Goal: Information Seeking & Learning: Learn about a topic

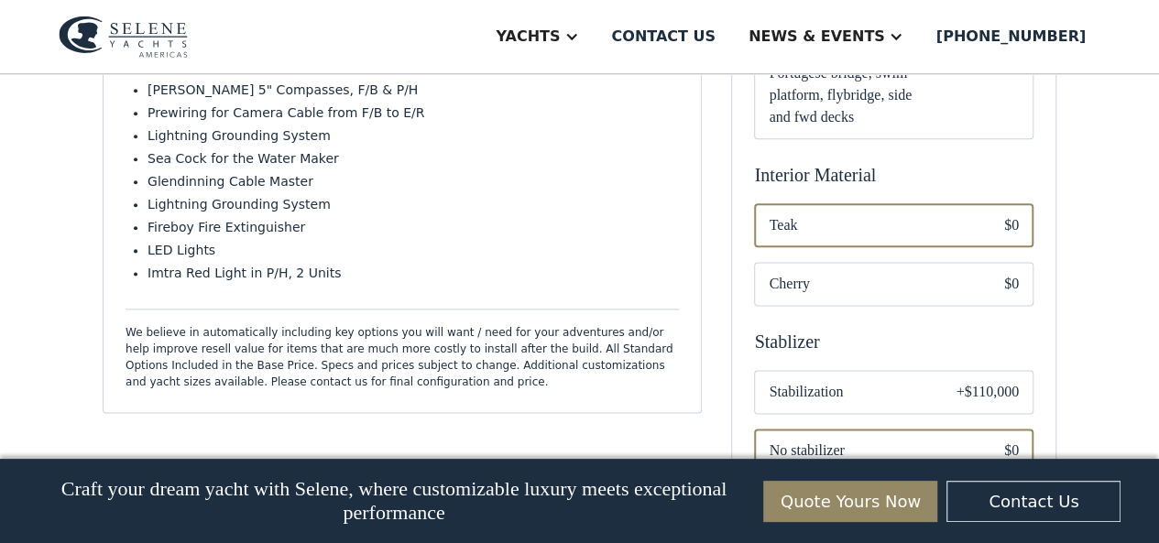
scroll to position [1145, 0]
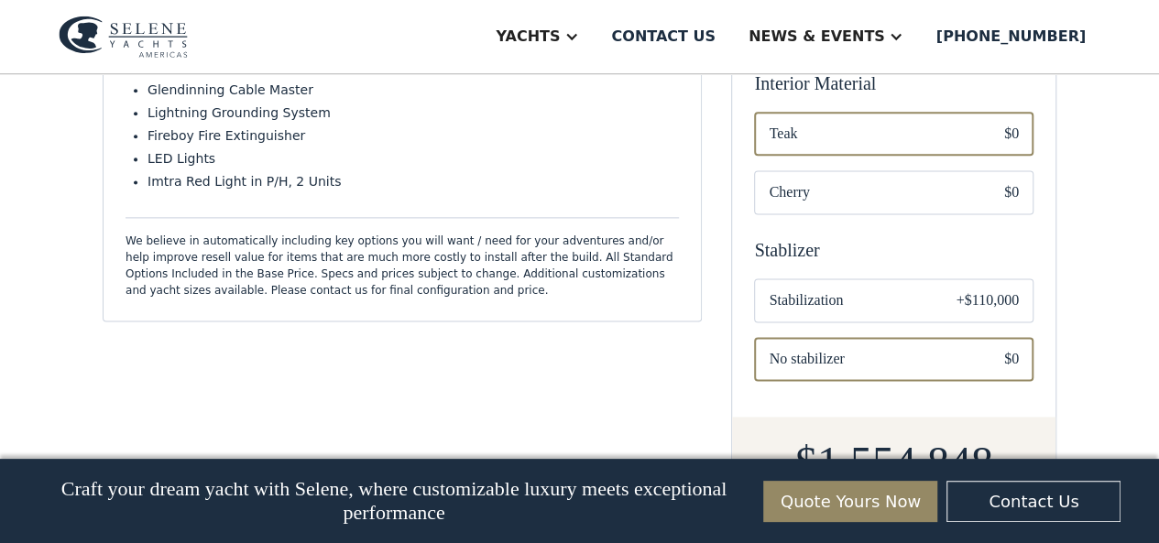
click at [932, 278] on div "Email Form" at bounding box center [893, 300] width 279 height 44
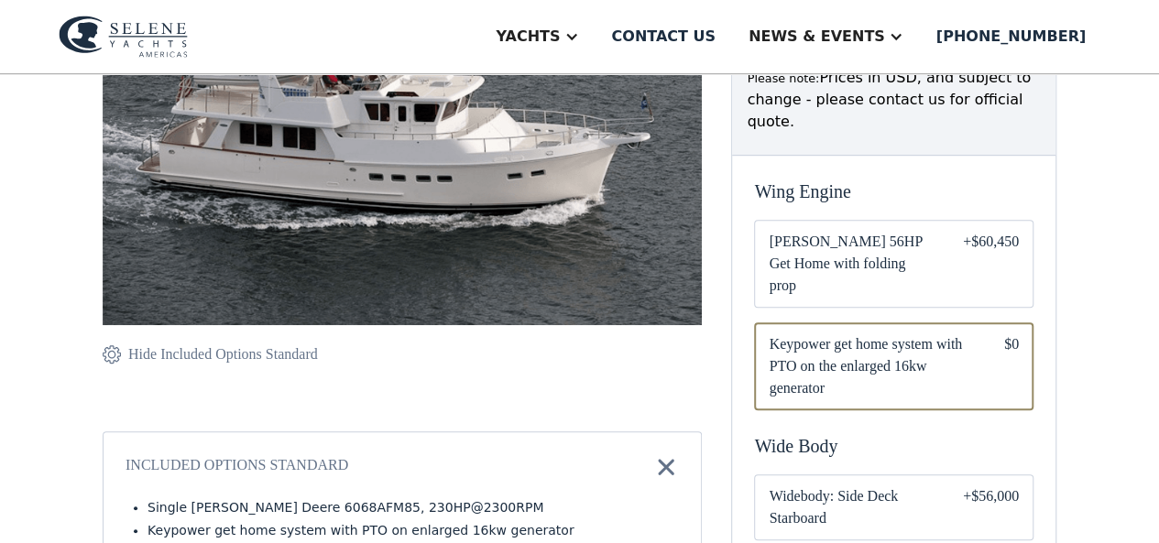
scroll to position [321, 0]
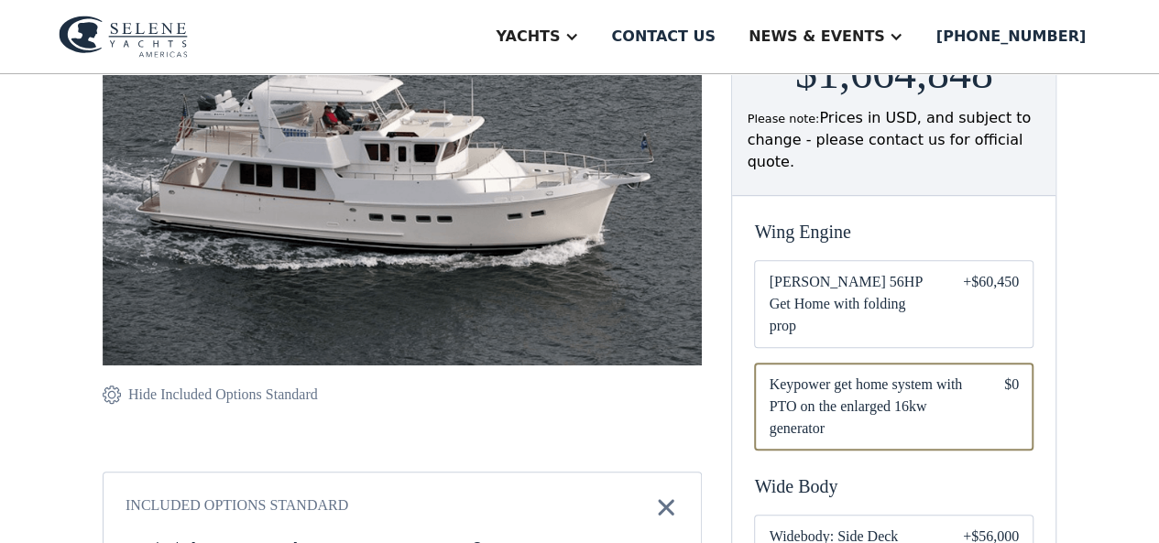
click at [961, 288] on div "Email Form" at bounding box center [893, 304] width 279 height 88
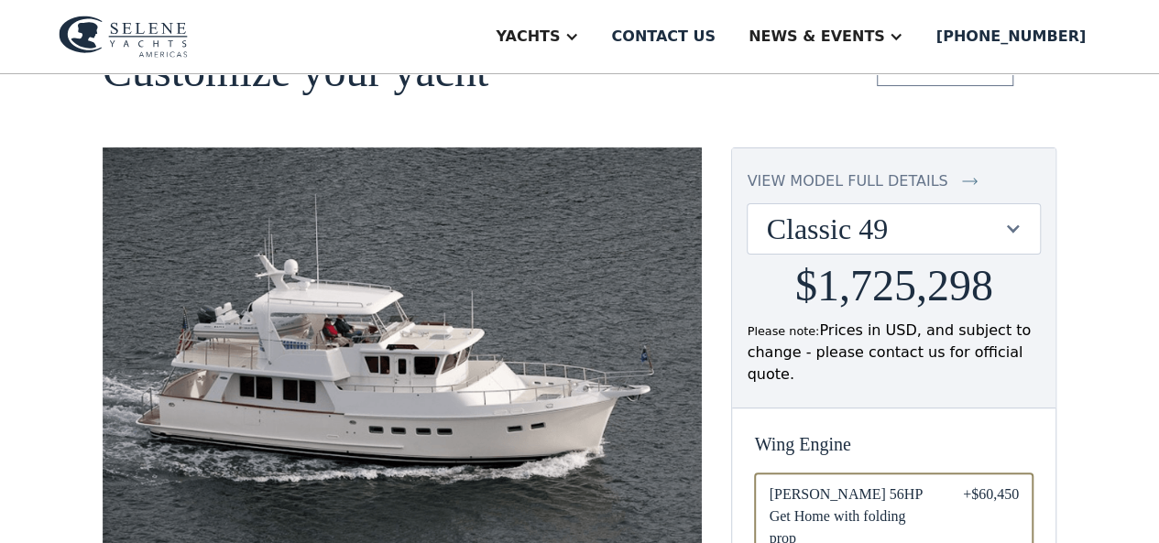
scroll to position [137, 0]
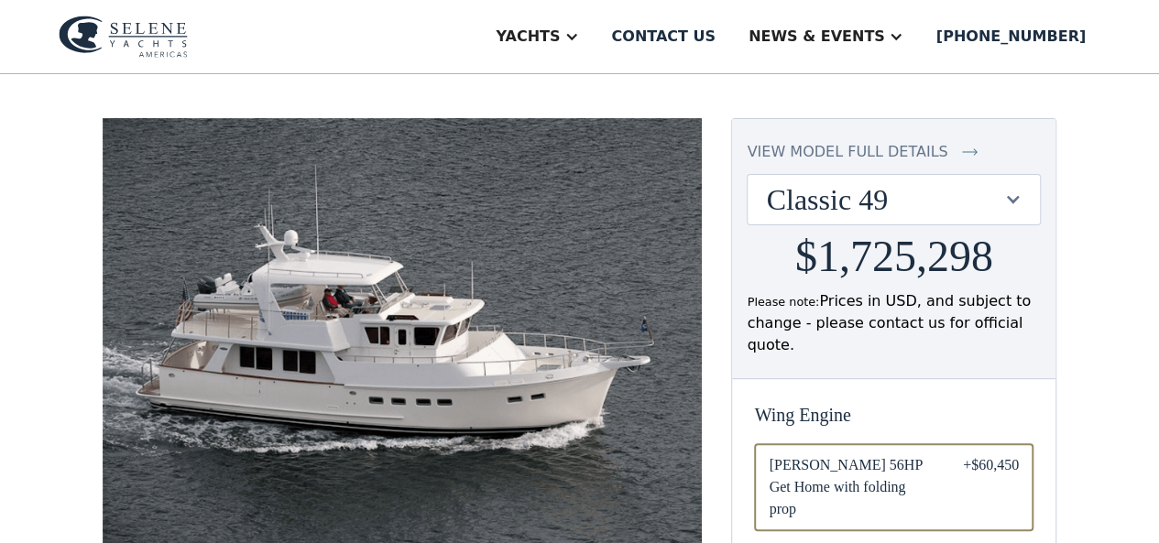
click at [1018, 197] on div at bounding box center [1012, 198] width 17 height 17
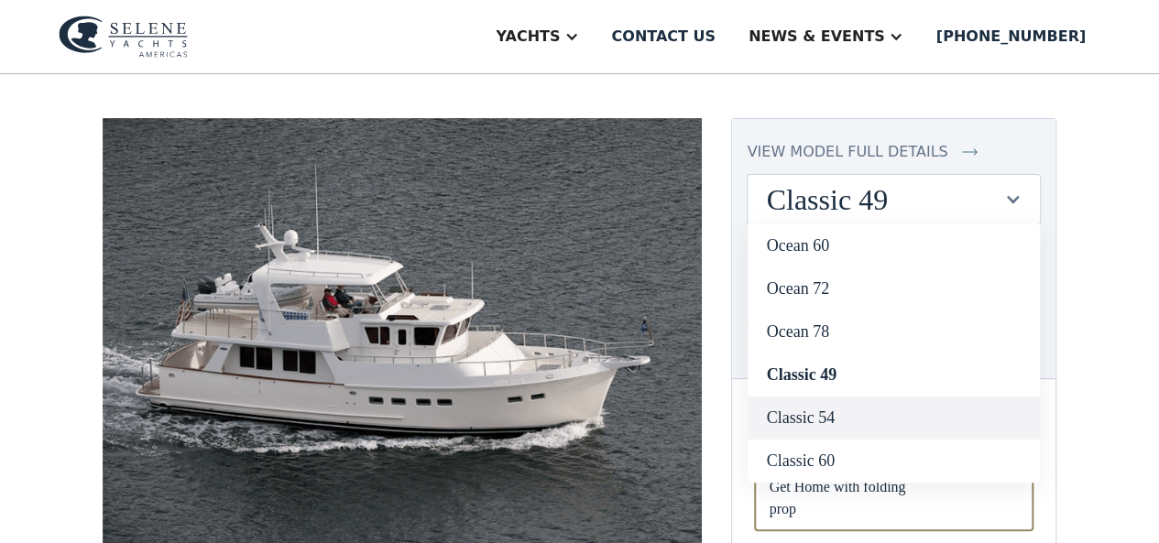
click at [809, 416] on link "Classic 54" at bounding box center [893, 418] width 292 height 43
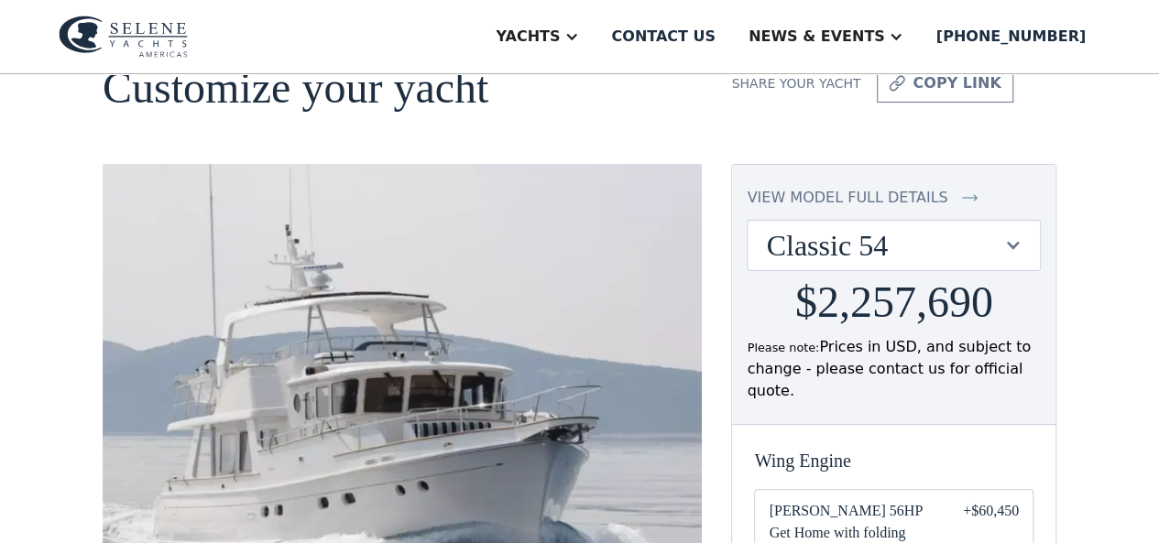
scroll to position [183, 0]
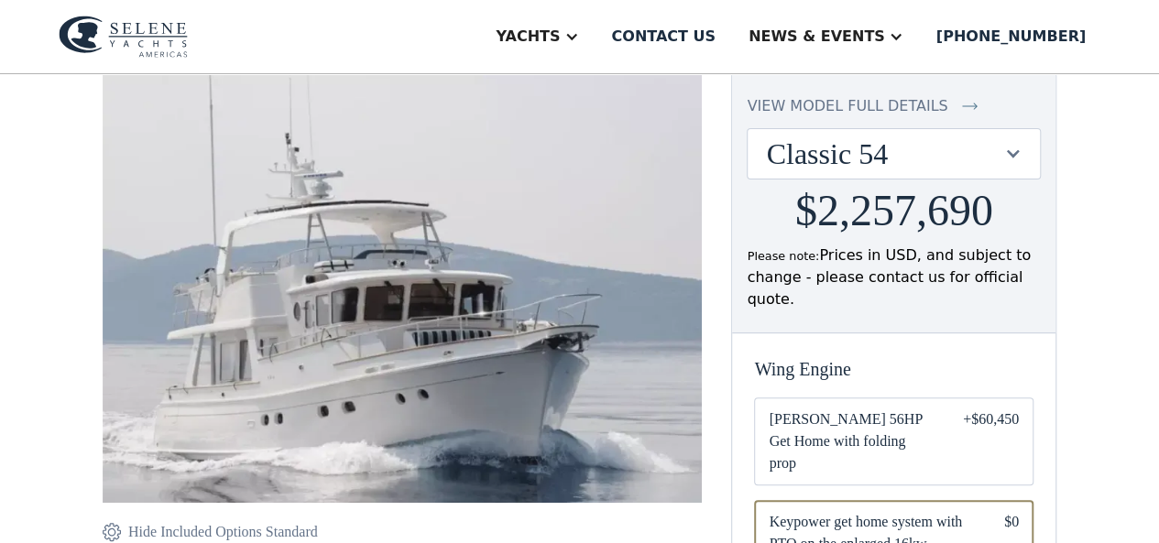
click at [1011, 149] on div at bounding box center [1012, 153] width 17 height 17
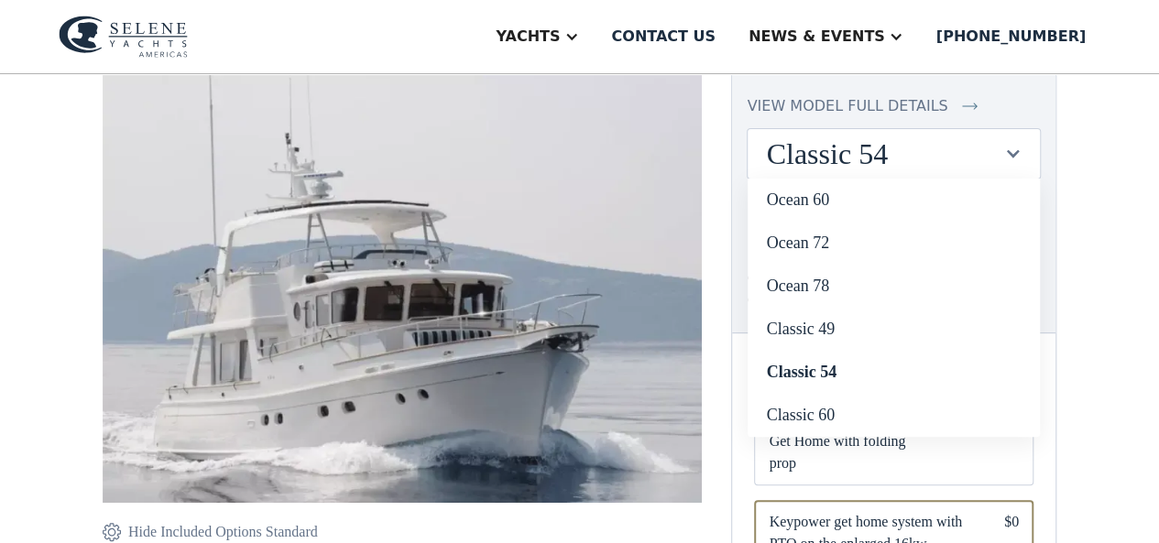
click at [1011, 149] on div at bounding box center [1012, 153] width 17 height 17
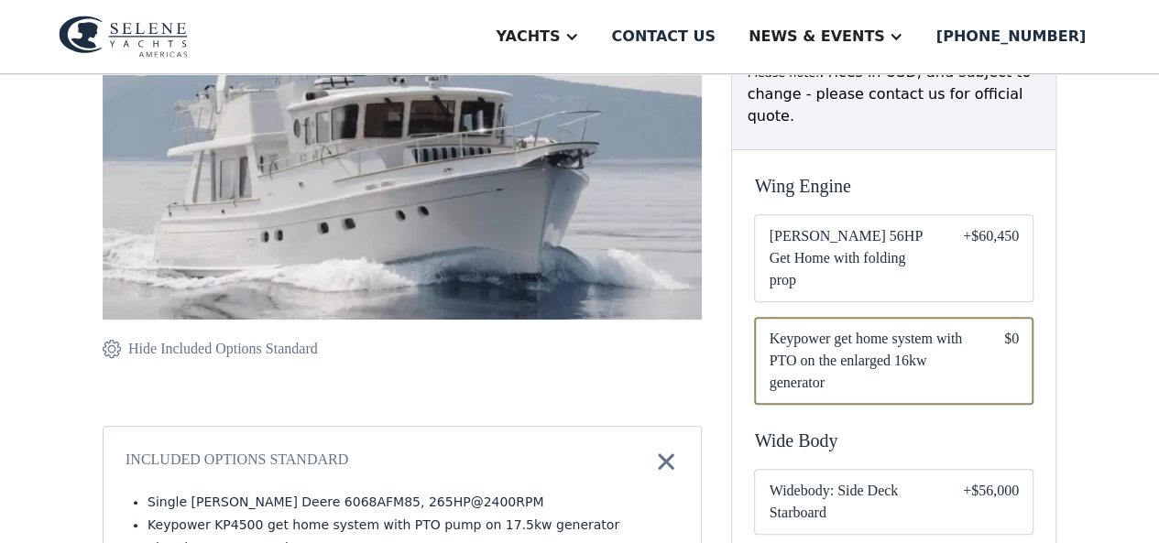
scroll to position [275, 0]
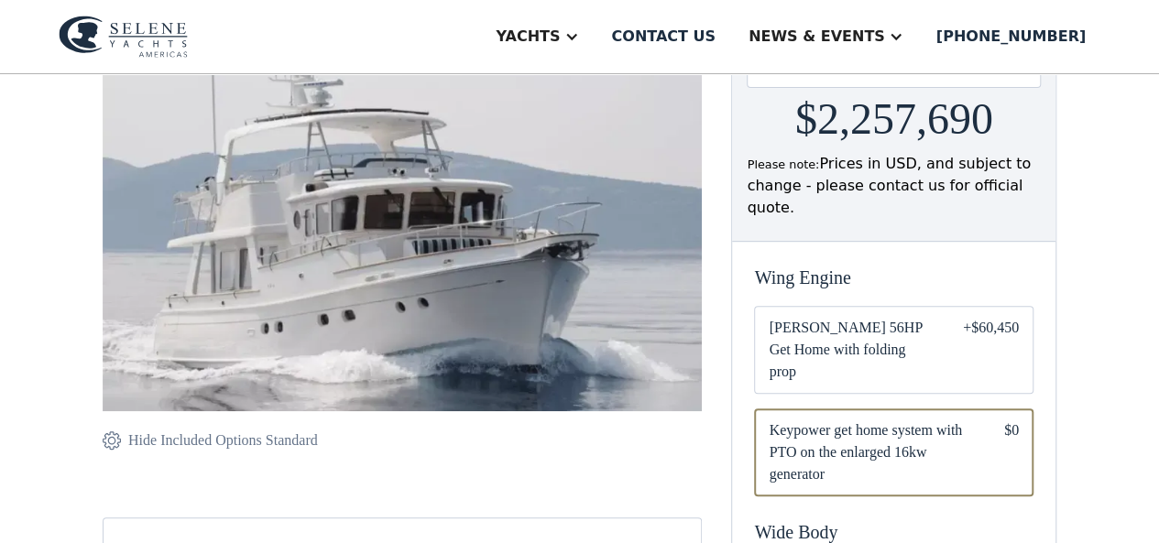
click at [956, 332] on div "Email Form" at bounding box center [893, 350] width 279 height 88
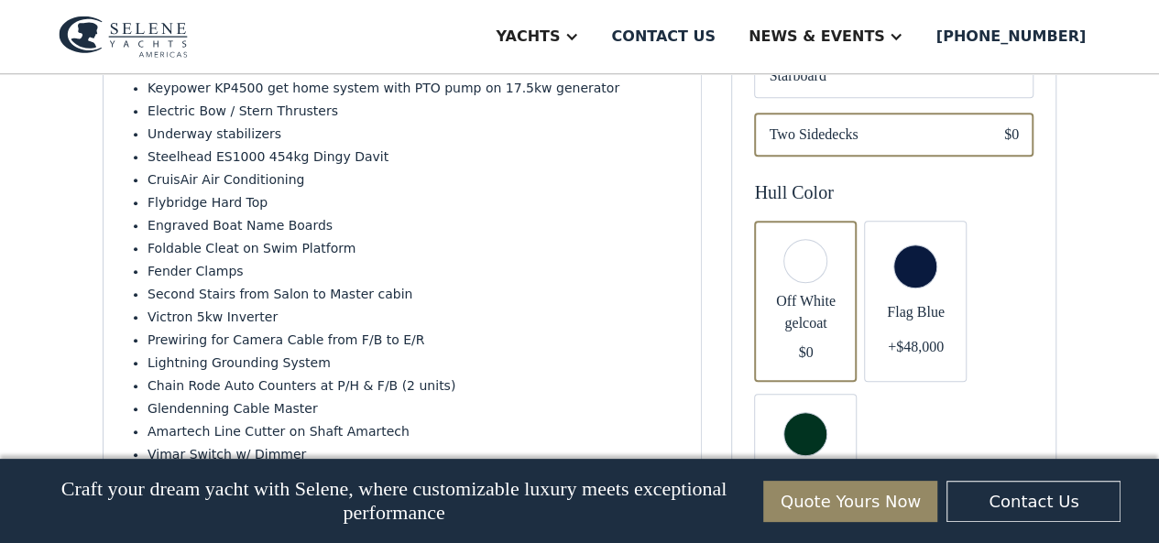
scroll to position [824, 0]
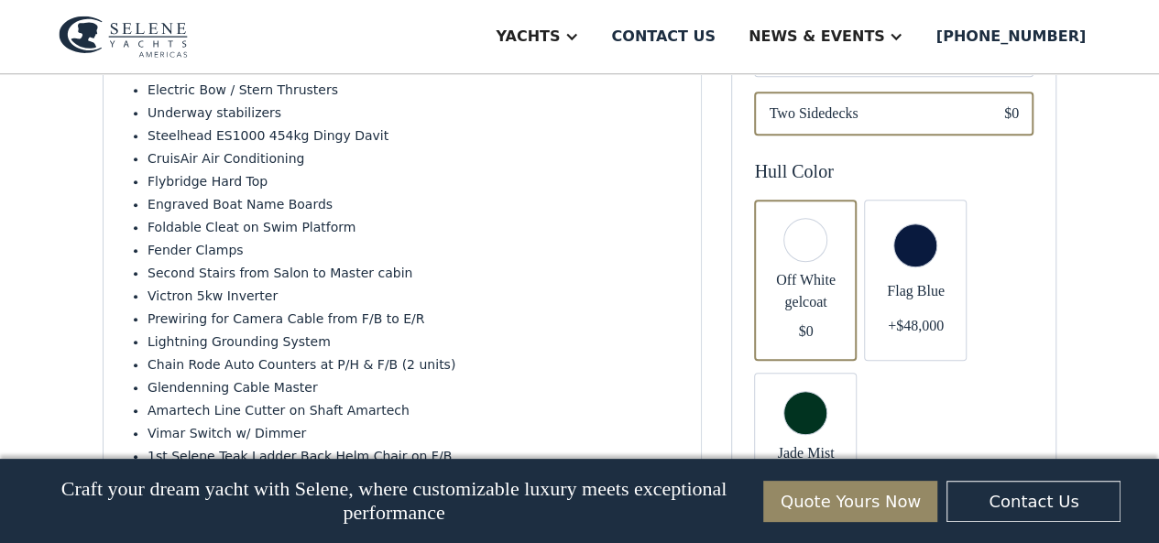
click at [929, 212] on div "Email Form" at bounding box center [915, 280] width 103 height 161
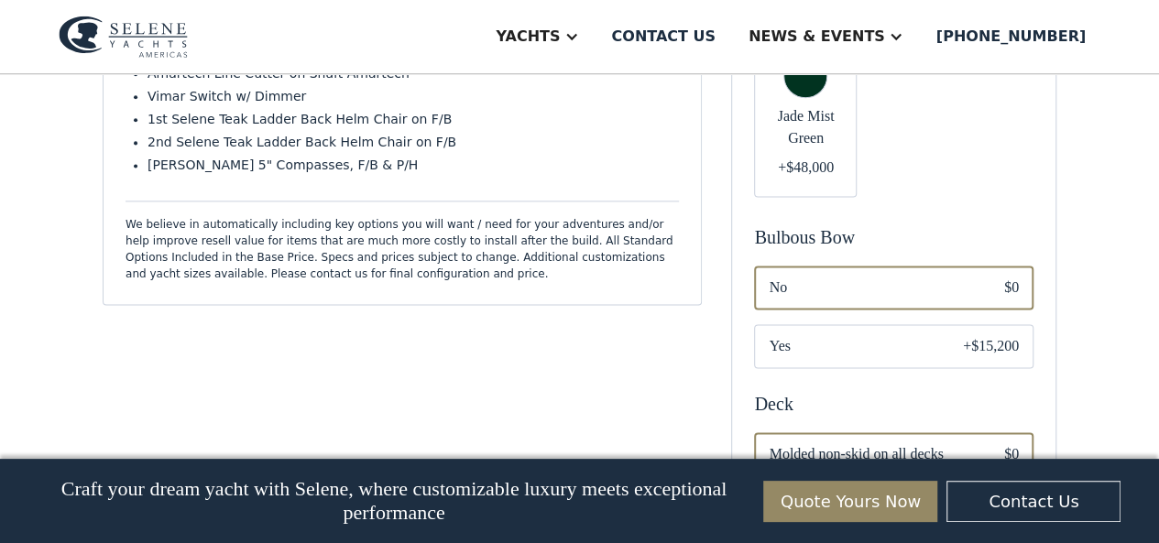
scroll to position [1191, 0]
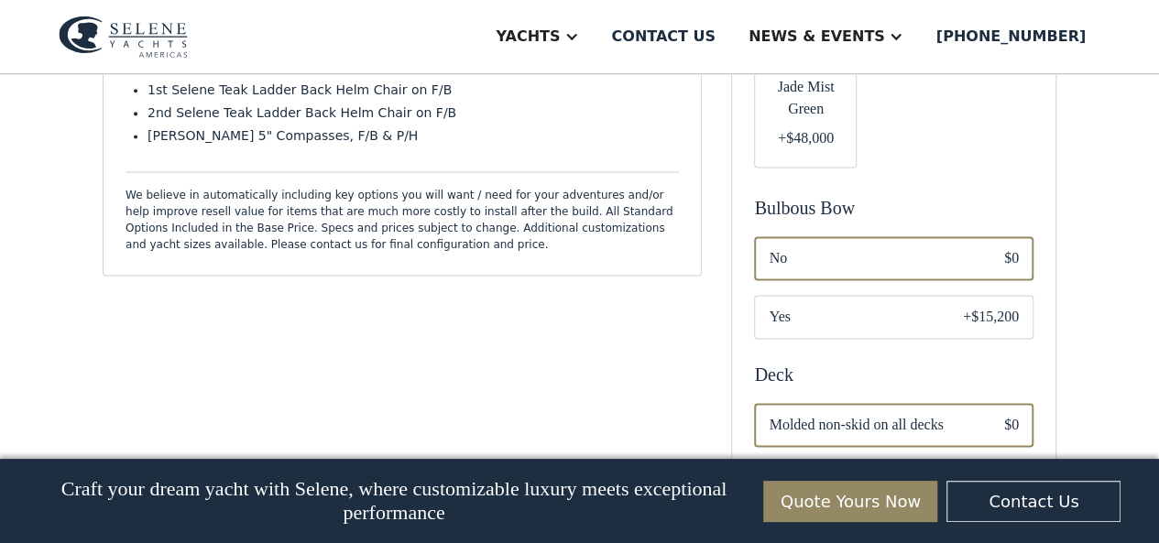
click at [990, 306] on div "+$15,200" at bounding box center [991, 317] width 56 height 22
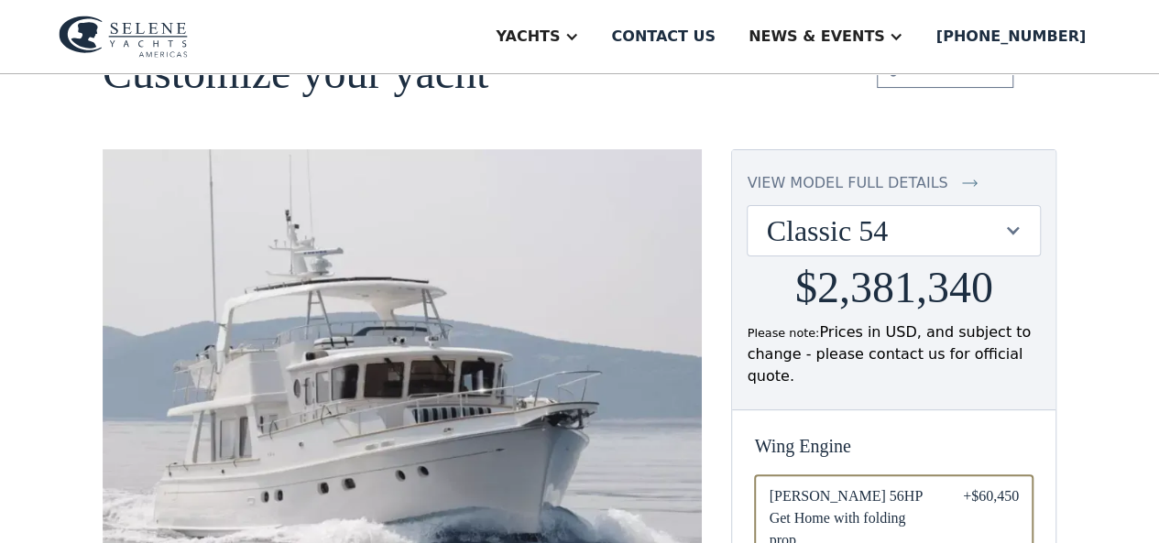
scroll to position [92, 0]
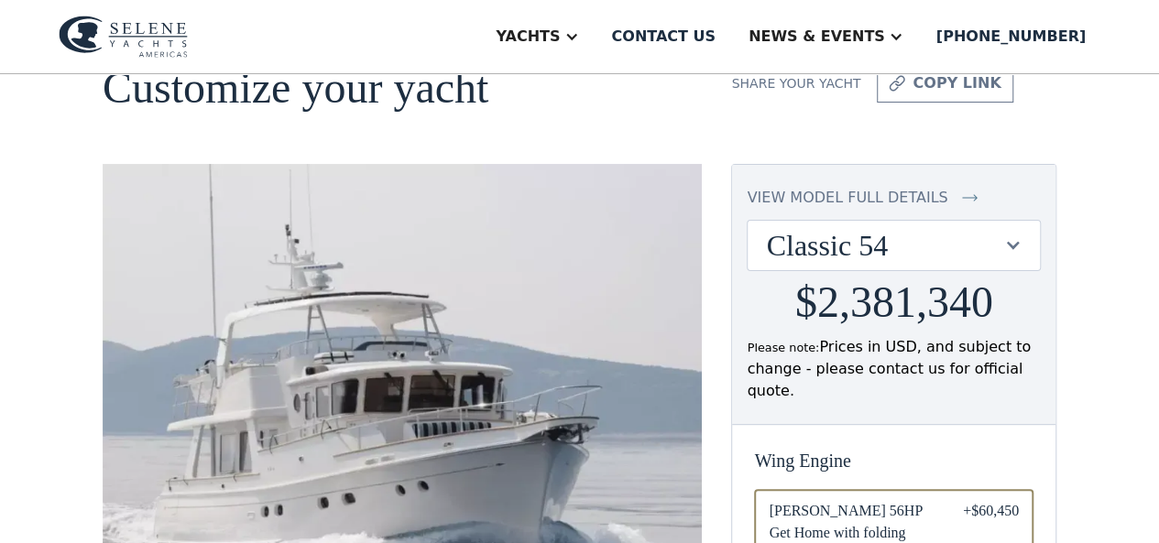
click at [1017, 241] on div at bounding box center [1012, 244] width 17 height 17
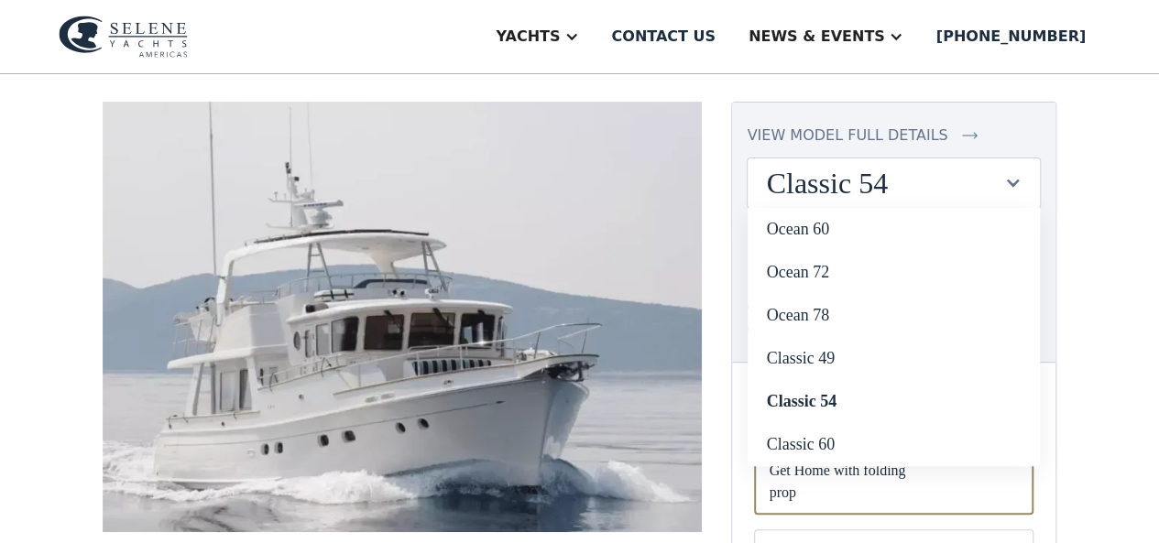
scroll to position [183, 0]
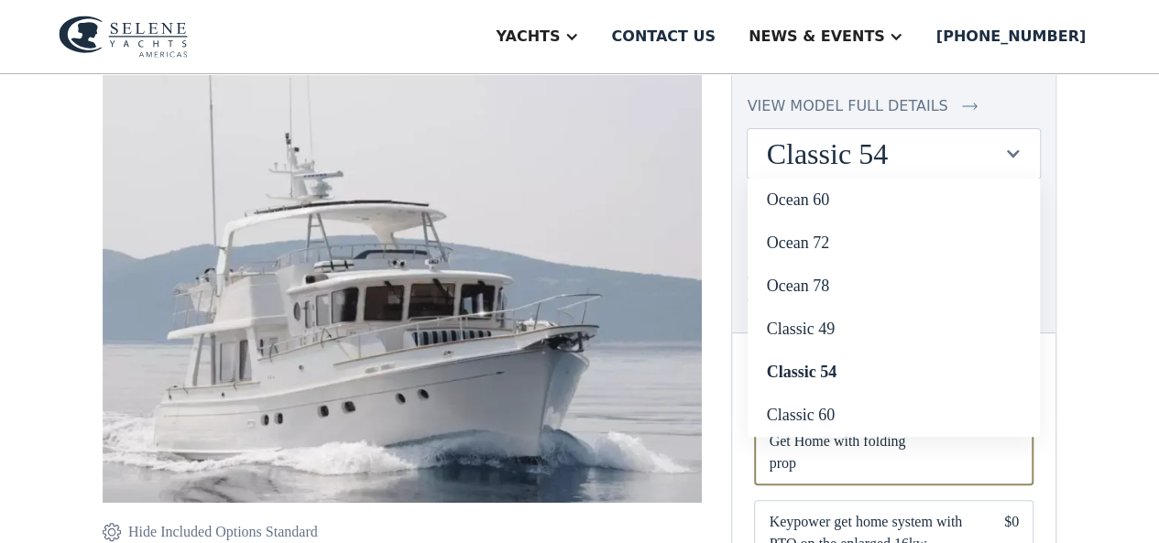
drag, startPoint x: 1050, startPoint y: 310, endPoint x: 1051, endPoint y: 337, distance: 27.5
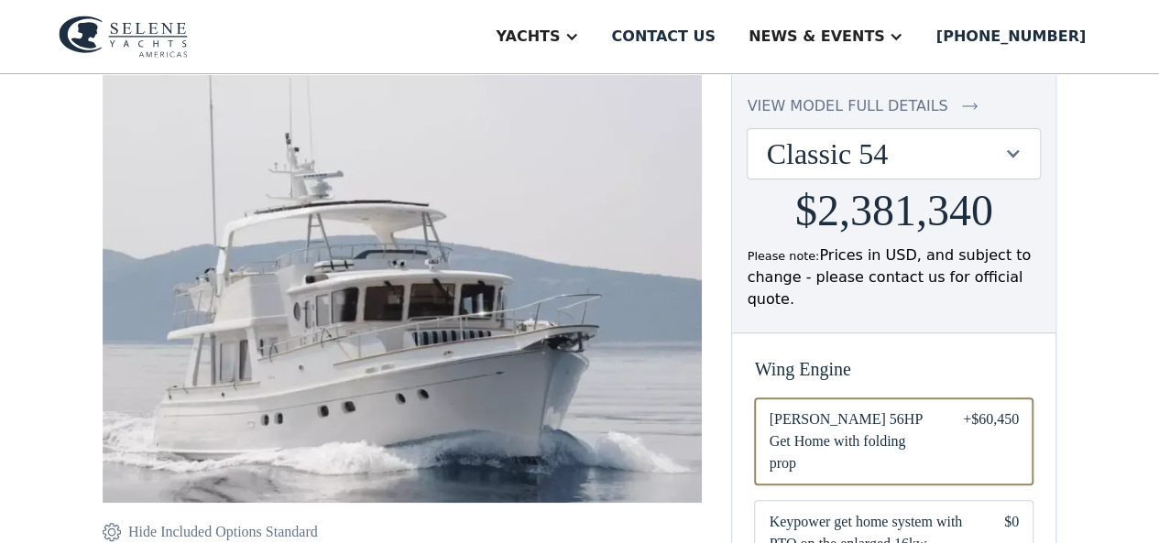
click at [1017, 148] on div at bounding box center [1012, 153] width 17 height 17
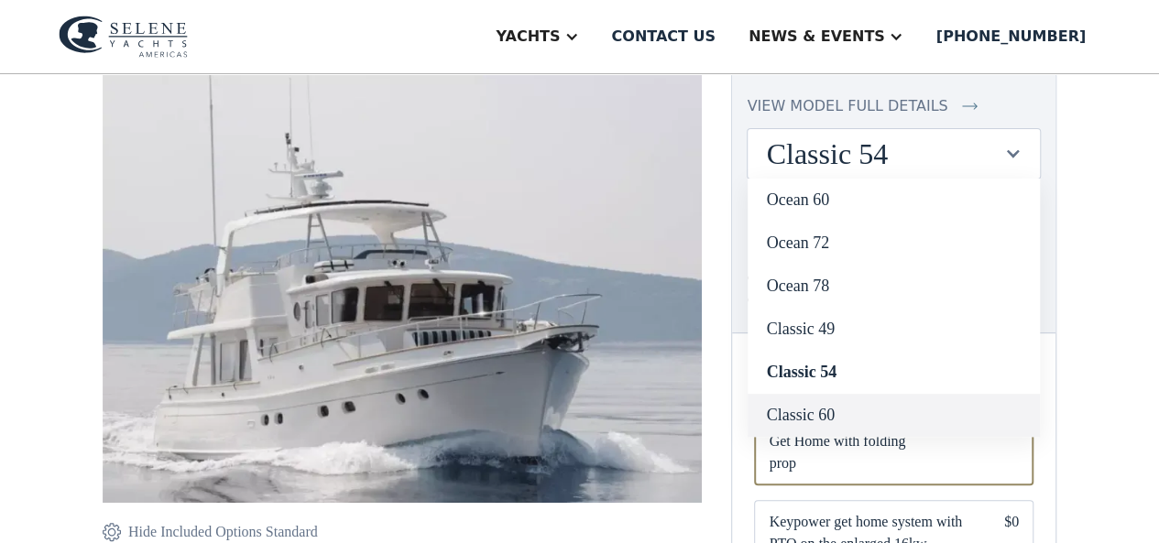
click at [825, 411] on link "Classic 60" at bounding box center [893, 415] width 292 height 43
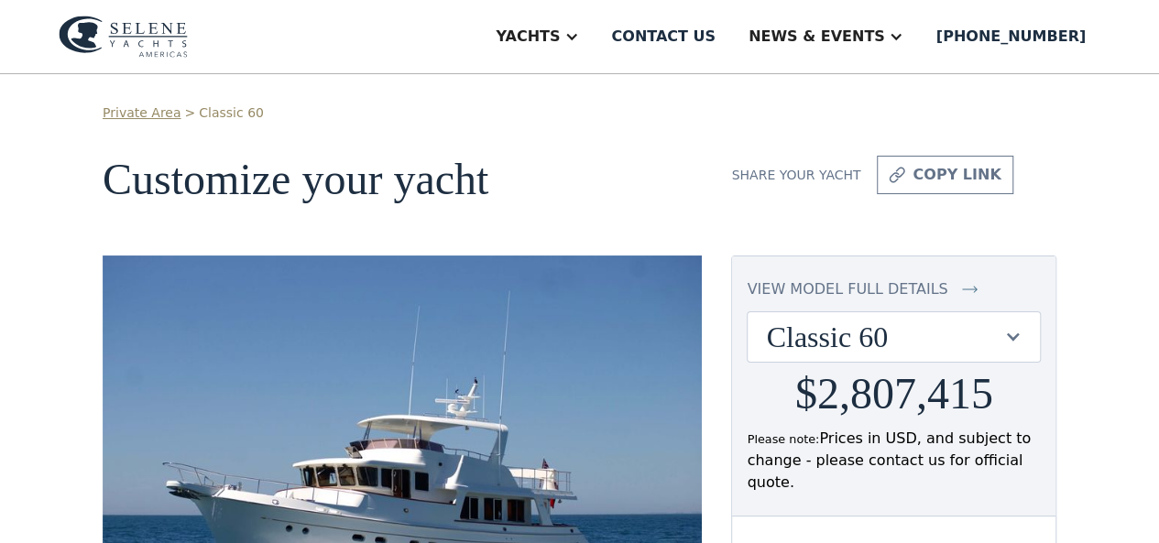
click at [1009, 331] on div at bounding box center [1012, 336] width 17 height 17
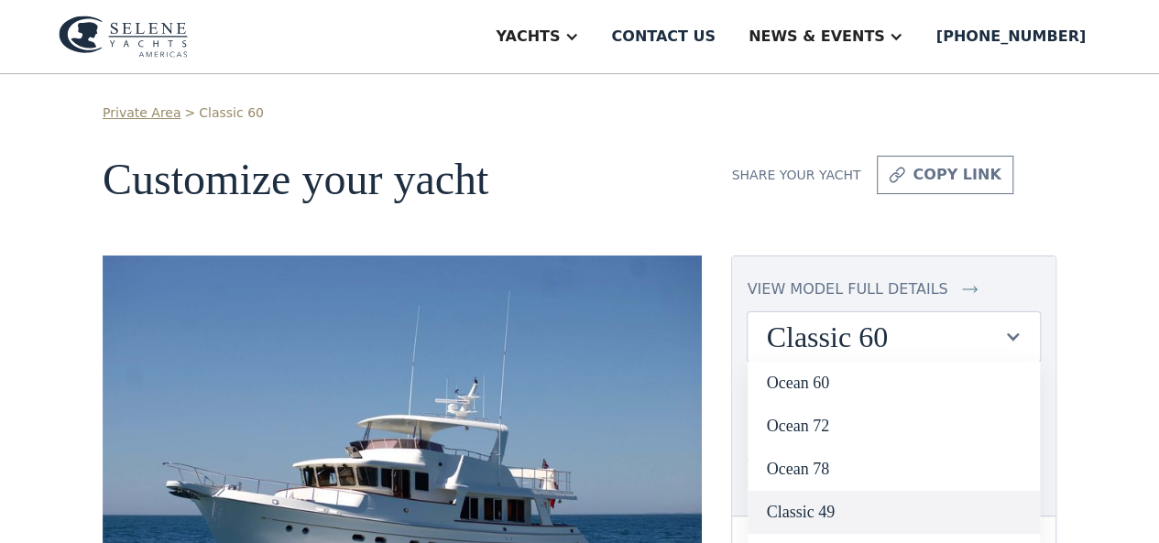
click at [807, 508] on link "Classic 49" at bounding box center [893, 512] width 292 height 43
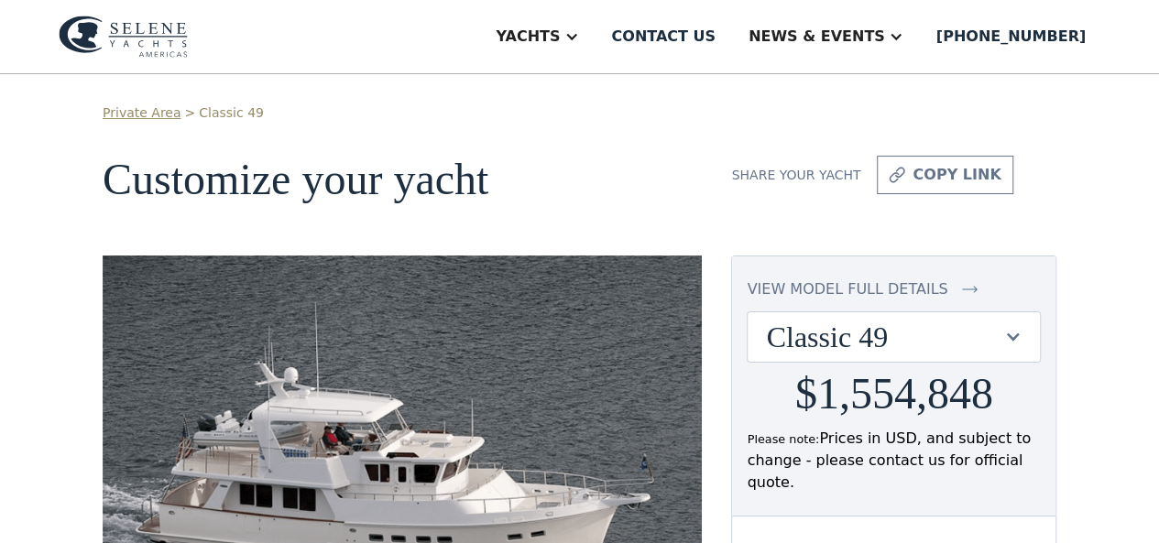
click at [363, 342] on img at bounding box center [402, 471] width 599 height 430
click at [231, 111] on link "Classic 49" at bounding box center [231, 112] width 65 height 19
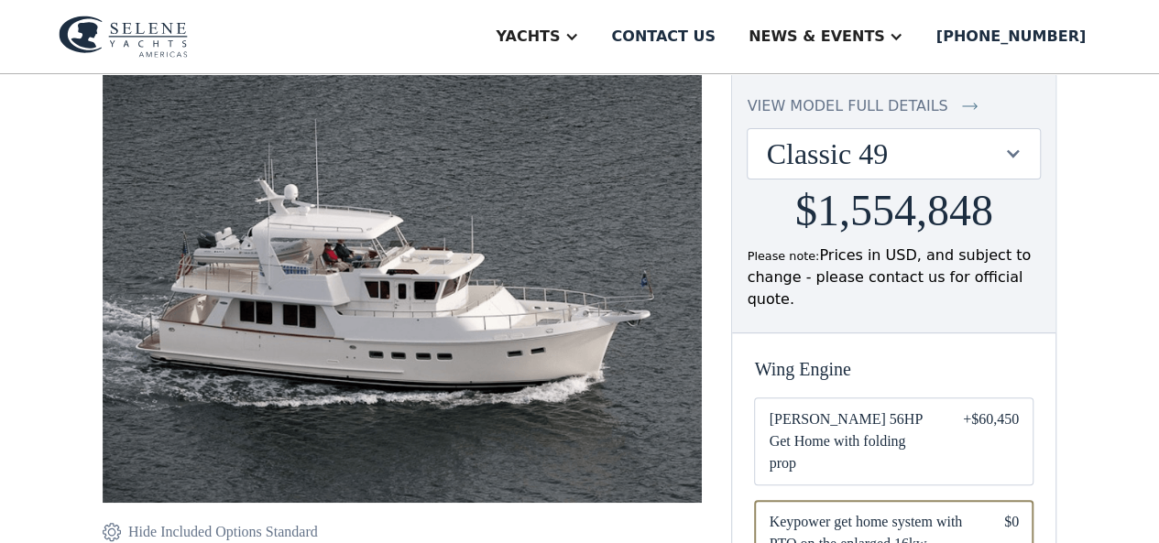
click at [476, 310] on img at bounding box center [402, 287] width 599 height 430
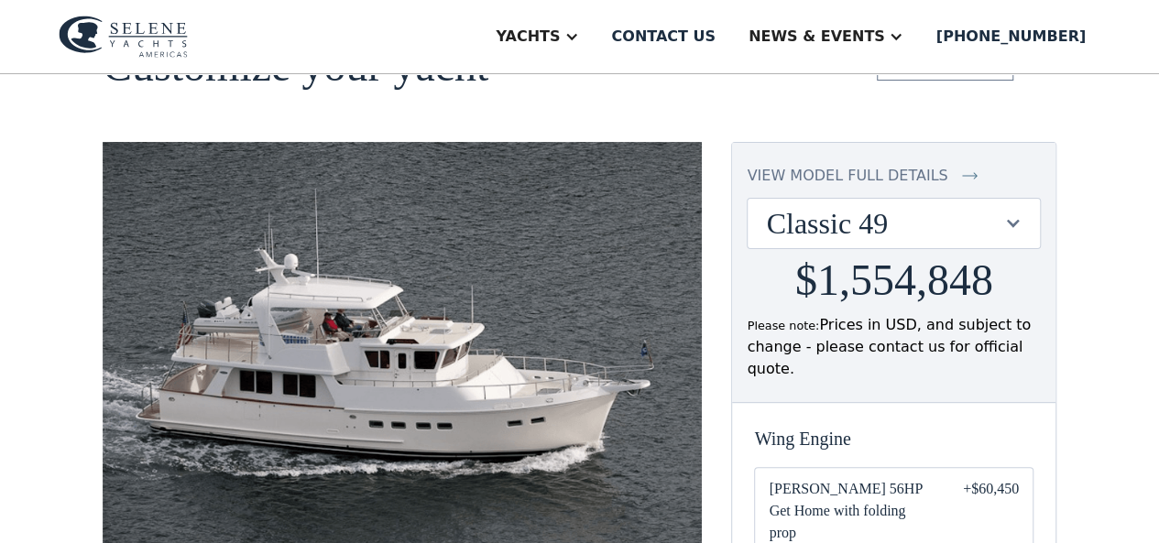
scroll to position [0, 0]
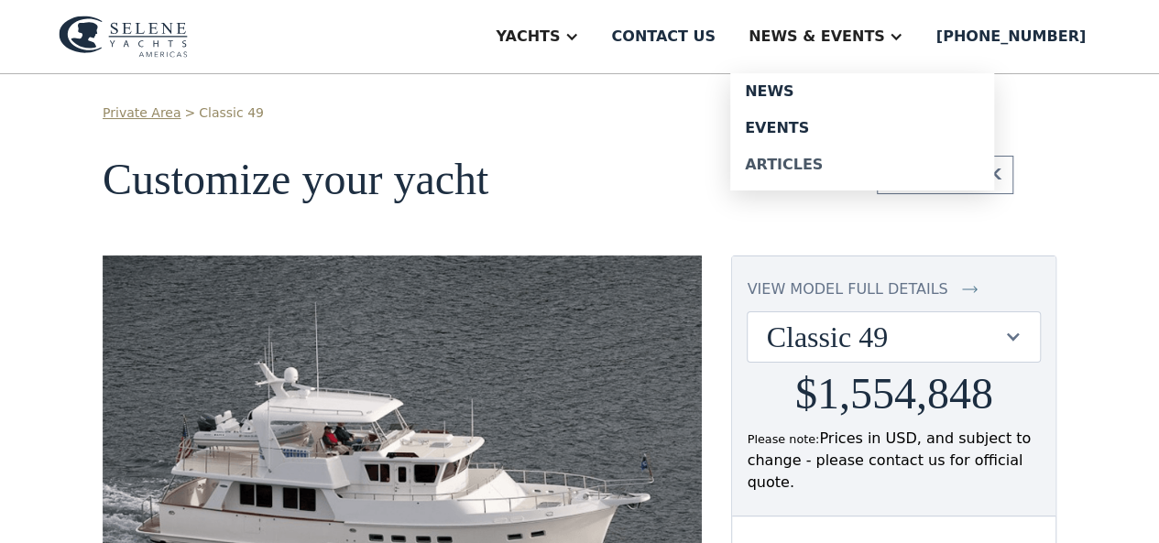
click at [795, 164] on div "Articles" at bounding box center [862, 165] width 234 height 15
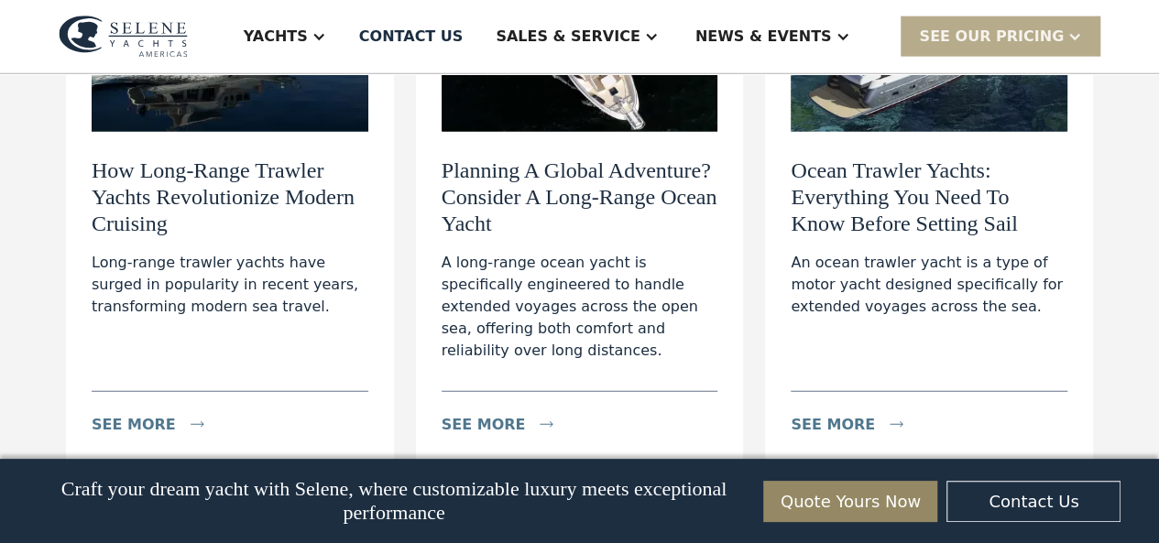
scroll to position [2748, 0]
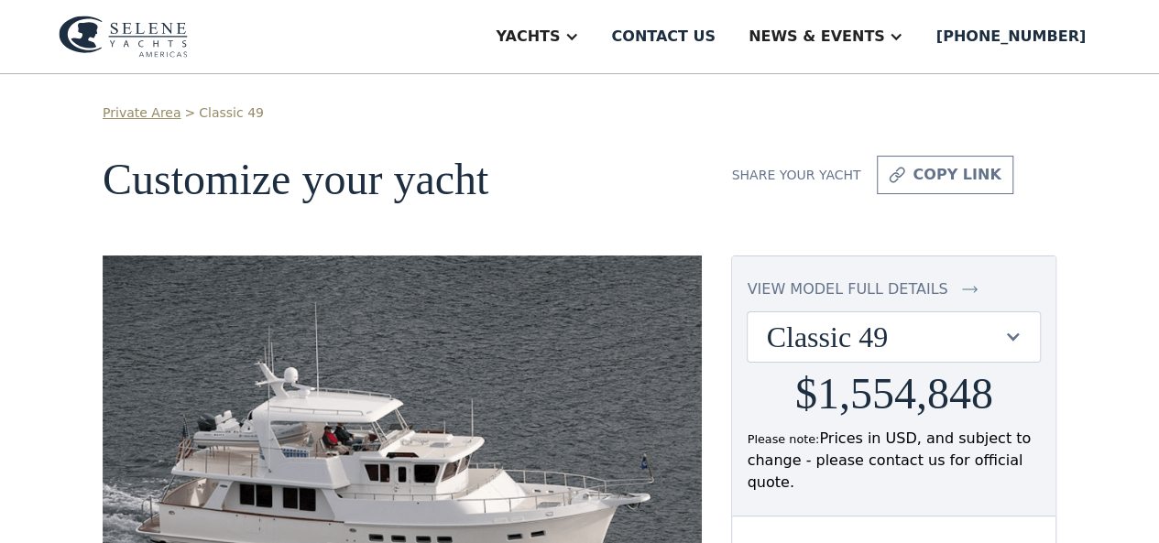
click at [876, 285] on div "view model full details" at bounding box center [846, 289] width 201 height 22
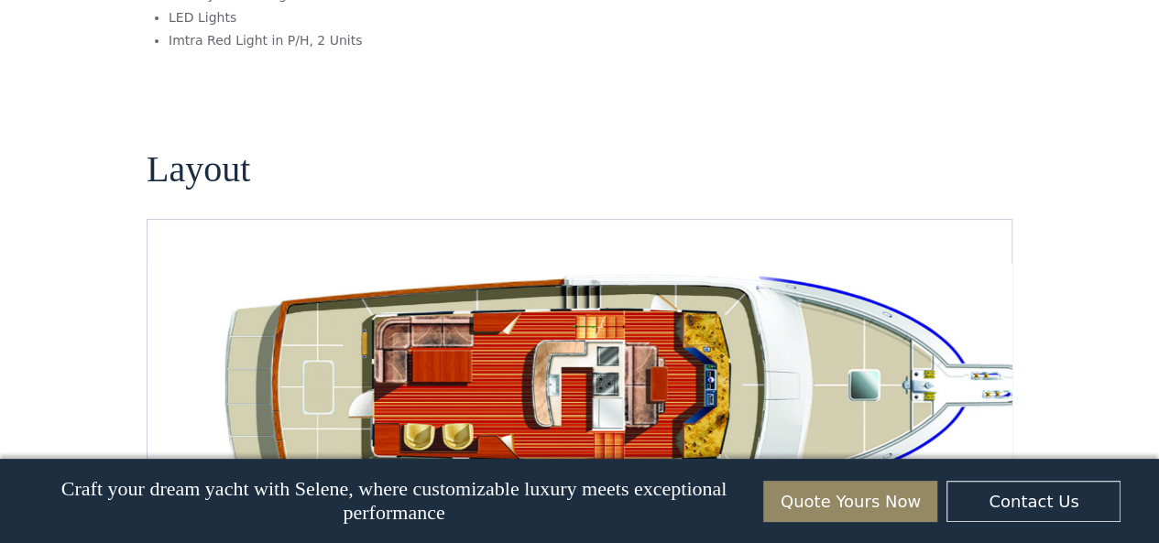
scroll to position [1832, 0]
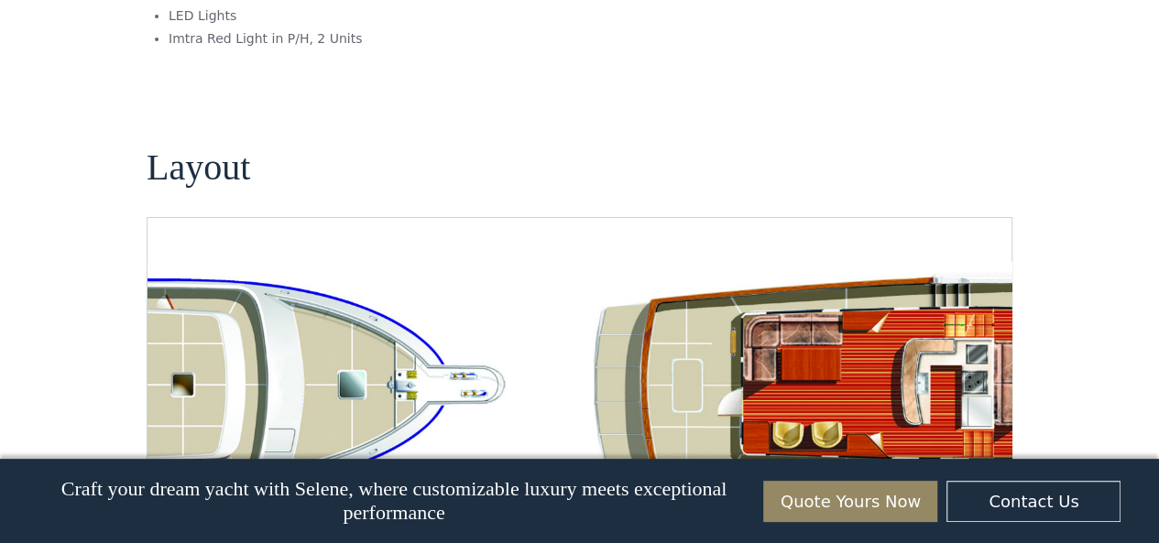
click at [946, 303] on img "open lightbox" at bounding box center [991, 389] width 834 height 254
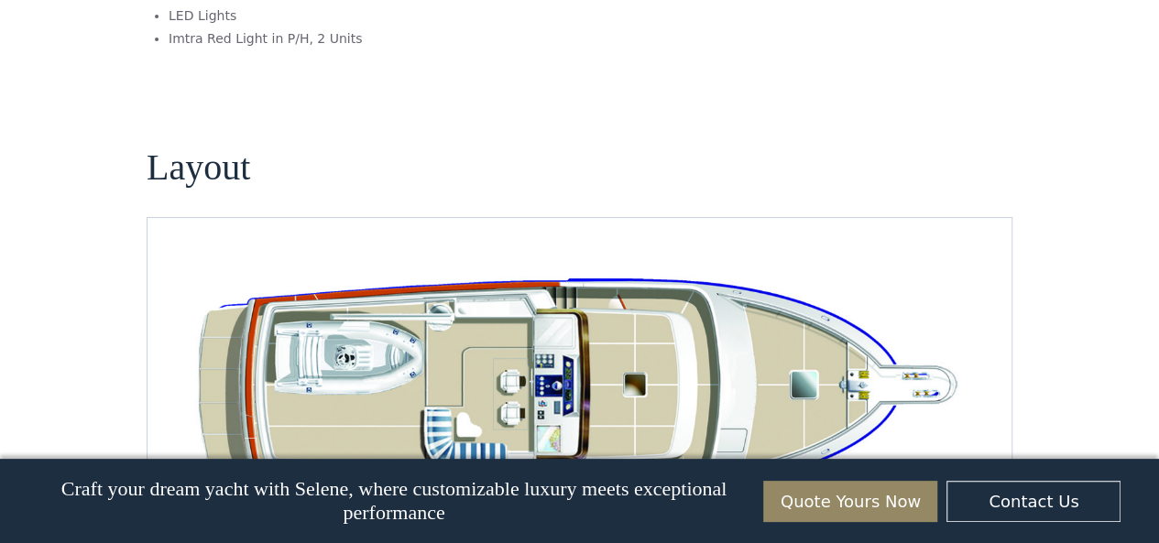
click at [970, 516] on img "Next slide" at bounding box center [982, 538] width 44 height 44
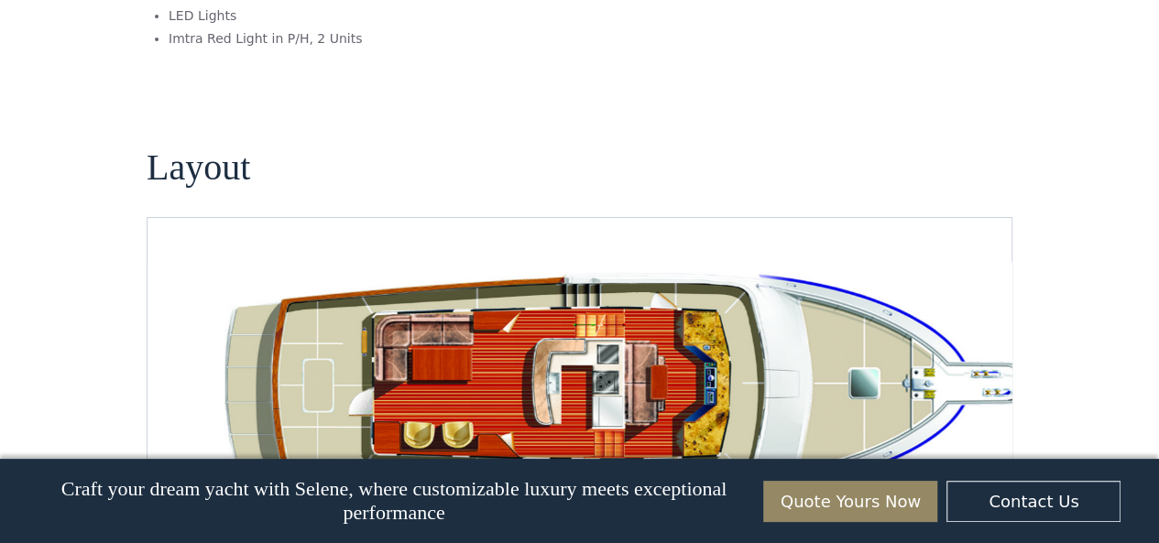
click at [969, 516] on img "Next slide" at bounding box center [982, 538] width 44 height 44
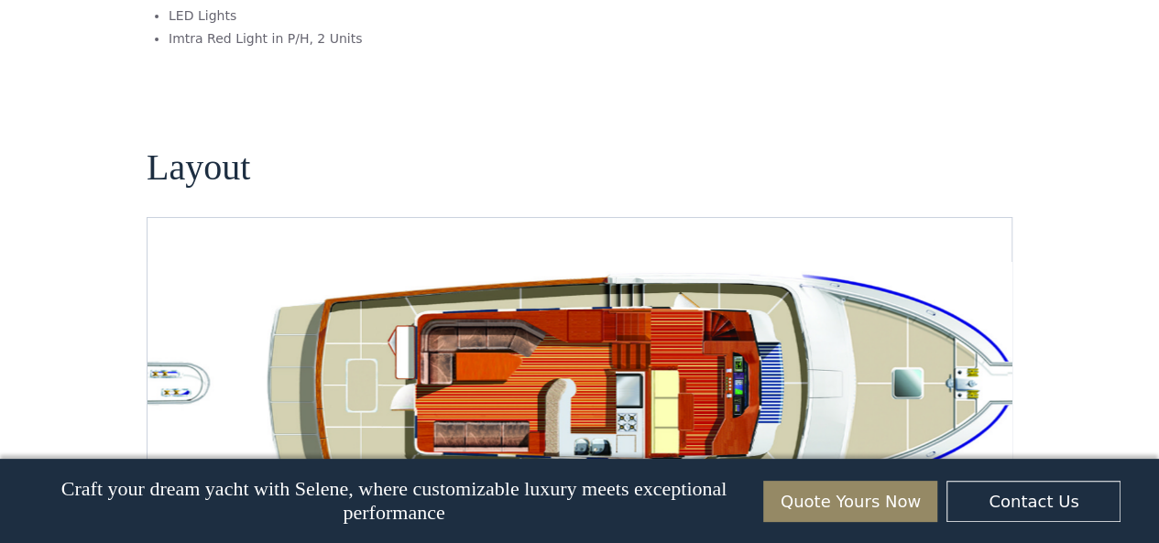
click at [912, 516] on img "Previous slide" at bounding box center [931, 538] width 44 height 44
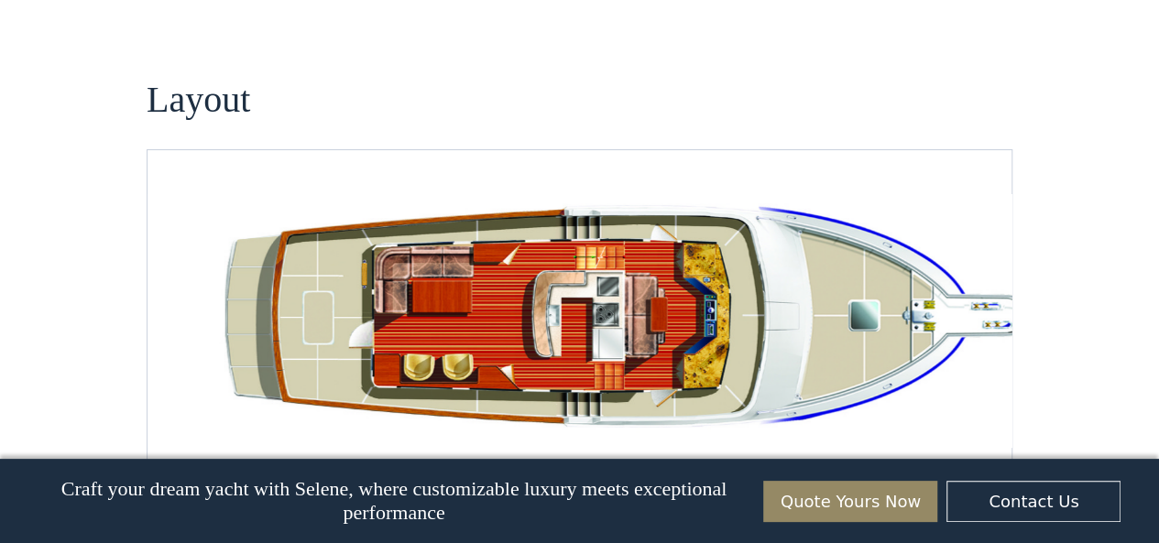
scroll to position [1923, 0]
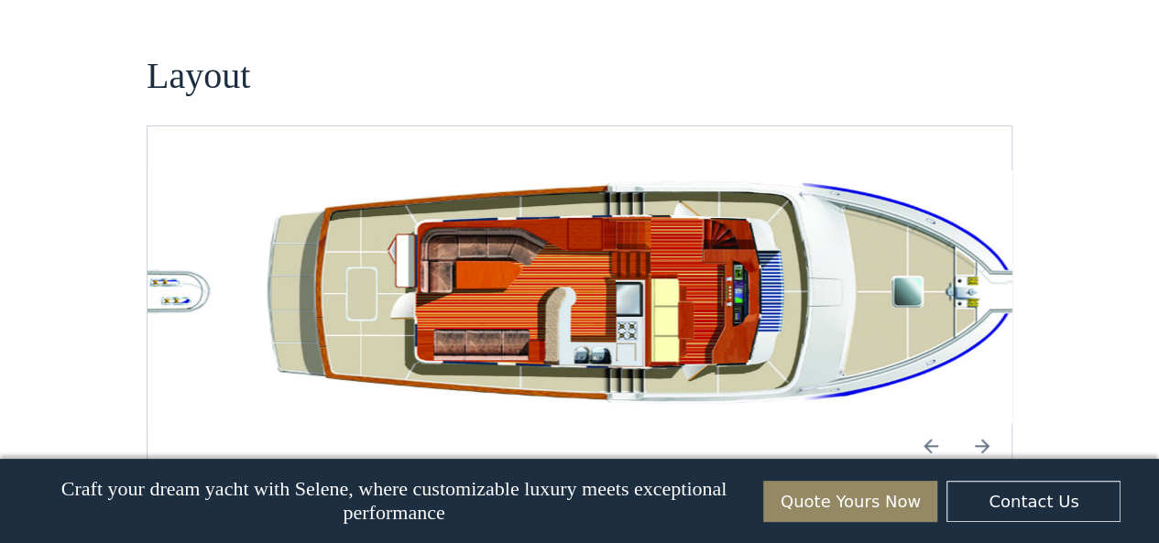
click at [915, 424] on img "Previous slide" at bounding box center [931, 446] width 44 height 44
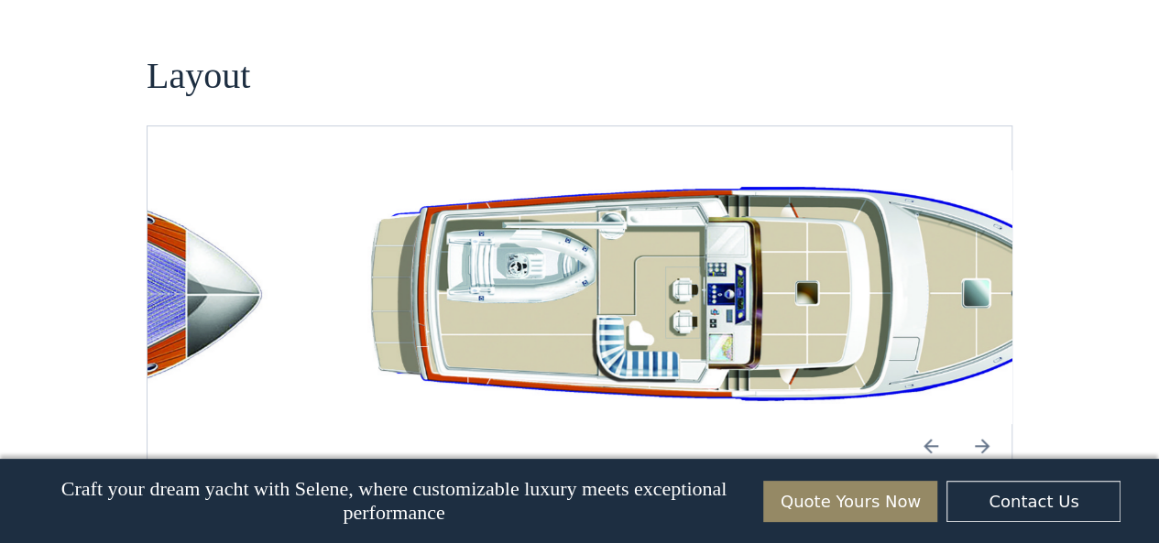
click at [914, 424] on img "Previous slide" at bounding box center [931, 446] width 44 height 44
click at [919, 424] on img "Previous slide" at bounding box center [931, 446] width 44 height 44
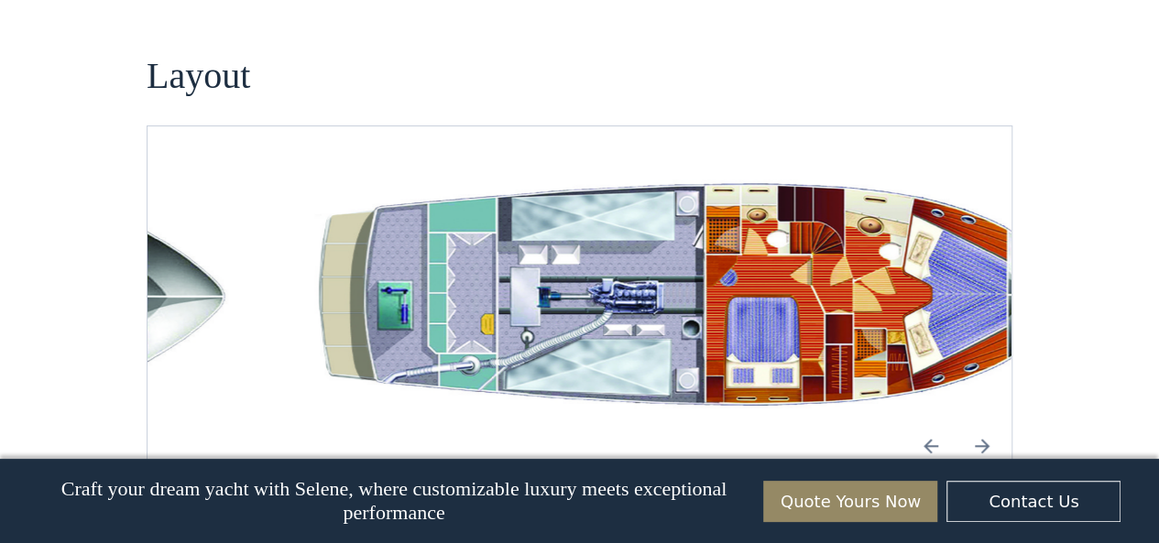
click at [969, 424] on img "Next slide" at bounding box center [982, 446] width 44 height 44
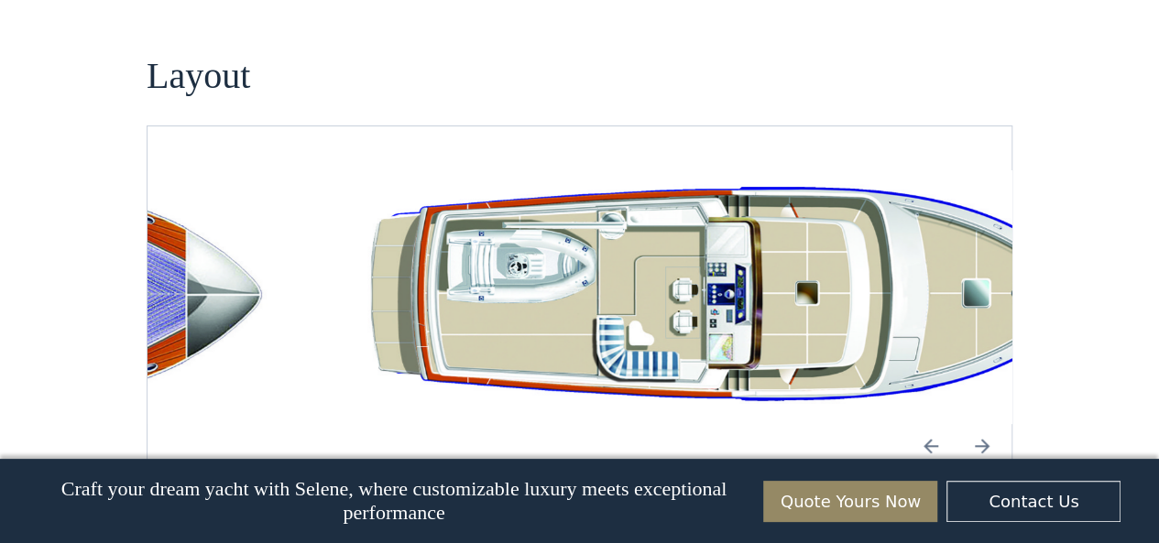
click at [969, 424] on img "Next slide" at bounding box center [982, 446] width 44 height 44
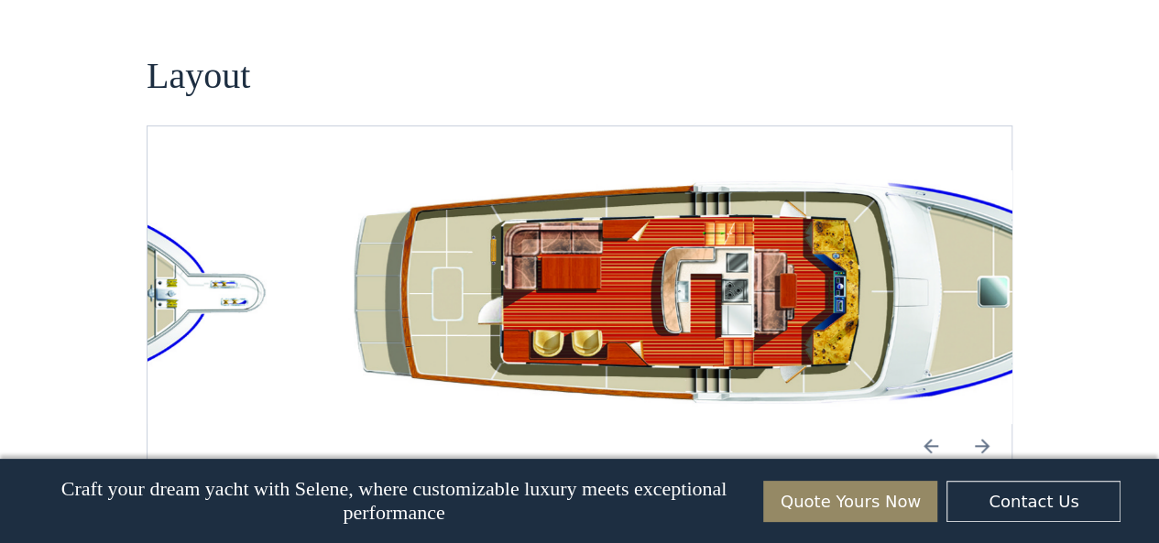
click at [969, 424] on img "Next slide" at bounding box center [982, 446] width 44 height 44
